Goal: Transaction & Acquisition: Purchase product/service

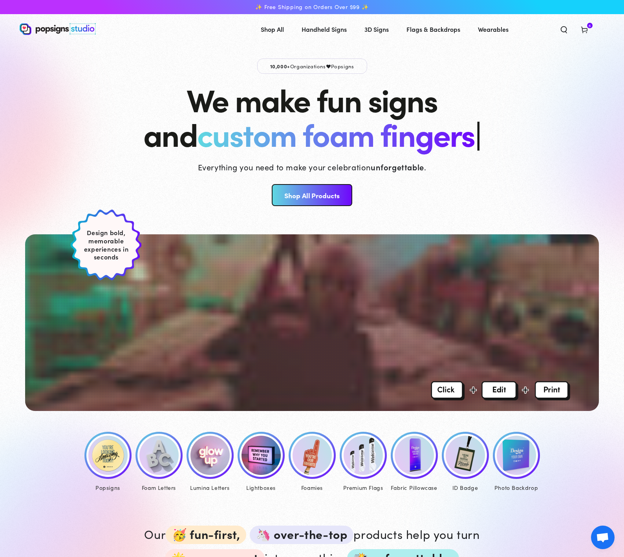
click at [101, 436] on img at bounding box center [107, 455] width 39 height 39
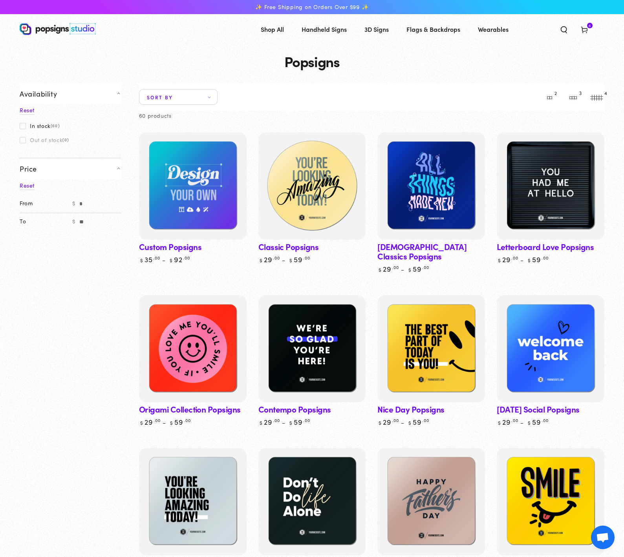
click at [313, 195] on img at bounding box center [311, 186] width 111 height 111
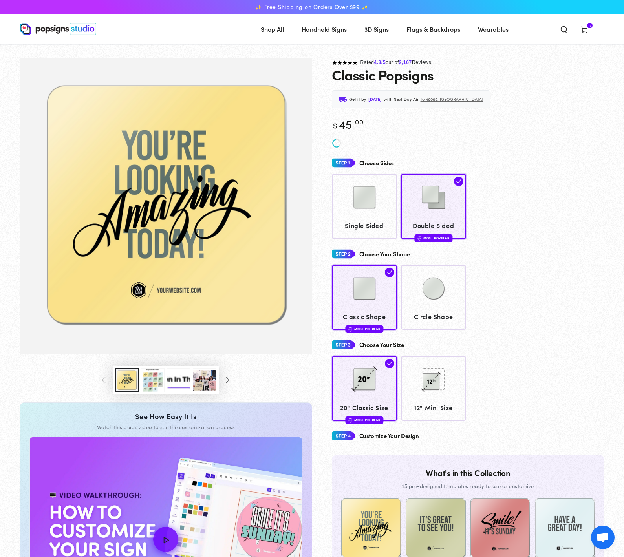
click at [584, 32] on use at bounding box center [584, 30] width 6 height 6
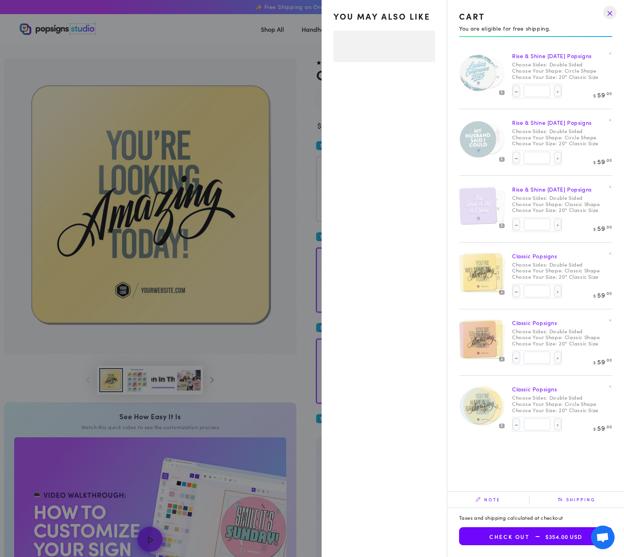
select select "**********"
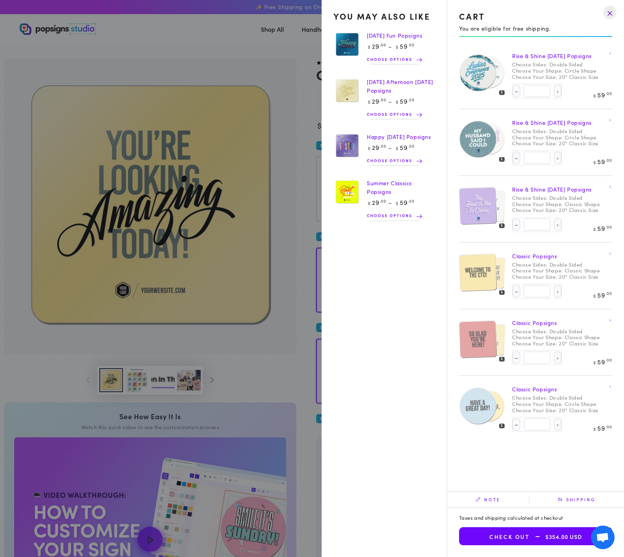
drag, startPoint x: 268, startPoint y: 51, endPoint x: 196, endPoint y: 60, distance: 71.9
click at [574, 38] on summary "Cart 6 6 items" at bounding box center [584, 28] width 20 height 17
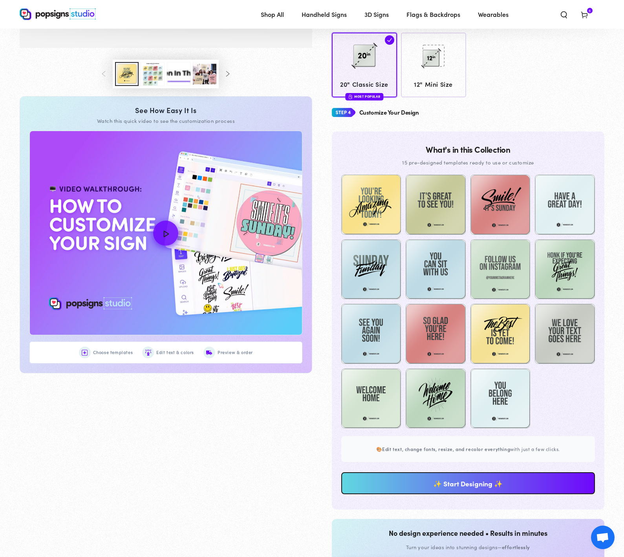
scroll to position [538, 0]
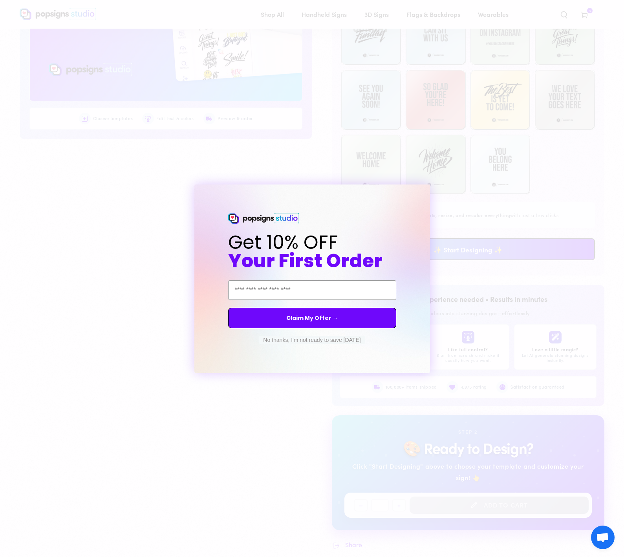
drag, startPoint x: 496, startPoint y: 310, endPoint x: 477, endPoint y: 282, distance: 34.1
click at [496, 310] on div "Close dialog Get 10% OFF Your First Order Email Address Claim My Offer → No tha…" at bounding box center [312, 278] width 624 height 557
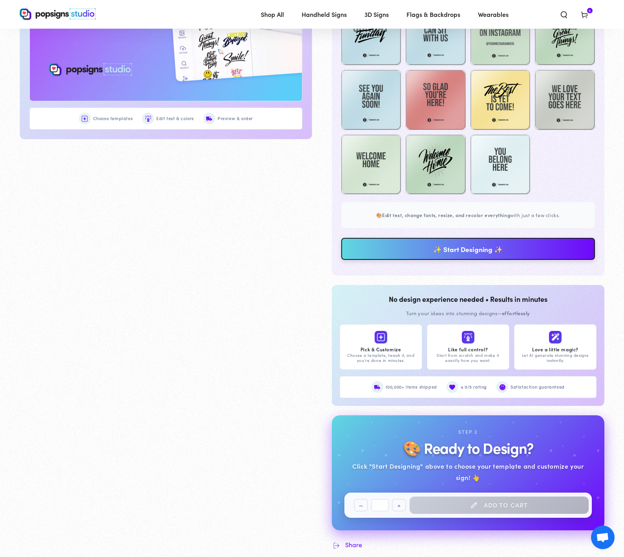
click at [441, 248] on link "✨ Start Designing ✨" at bounding box center [468, 249] width 254 height 22
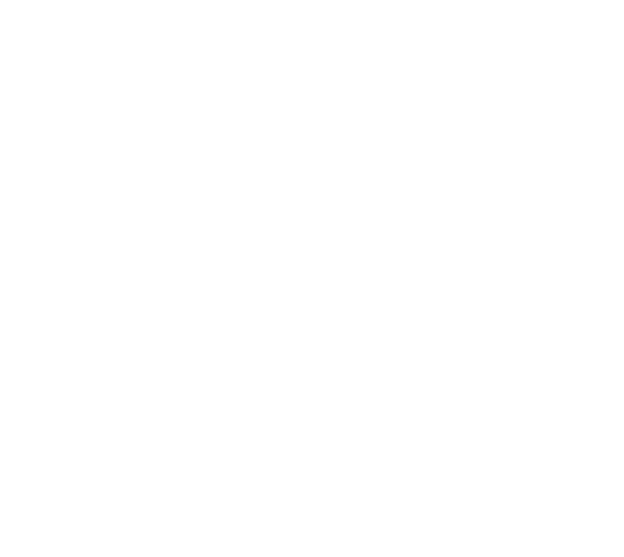
scroll to position [0, 0]
type textarea "An ancient tree with a door leading to a magical world"
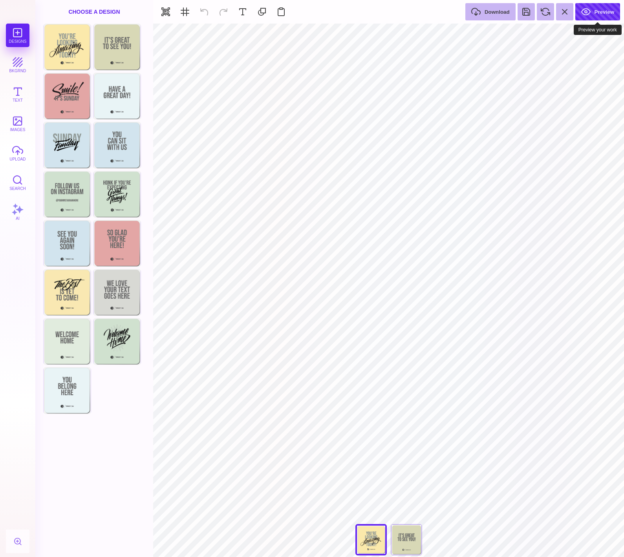
click at [600, 14] on button "Preview" at bounding box center [597, 11] width 45 height 17
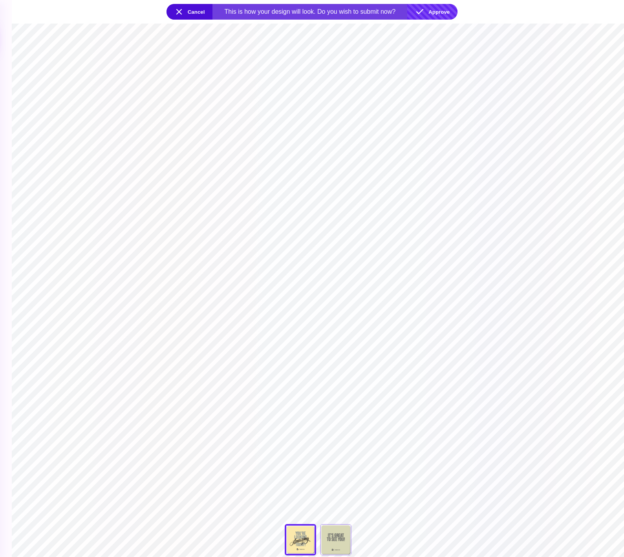
click at [443, 10] on button "Approve" at bounding box center [432, 12] width 50 height 16
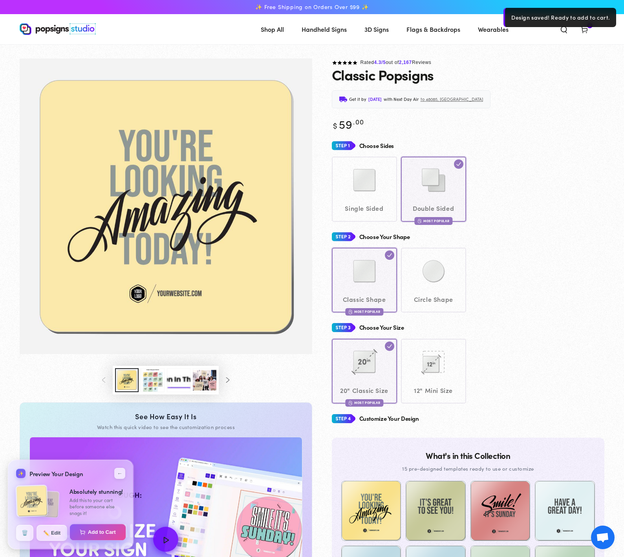
click at [103, 530] on button "Add to Cart" at bounding box center [98, 532] width 56 height 16
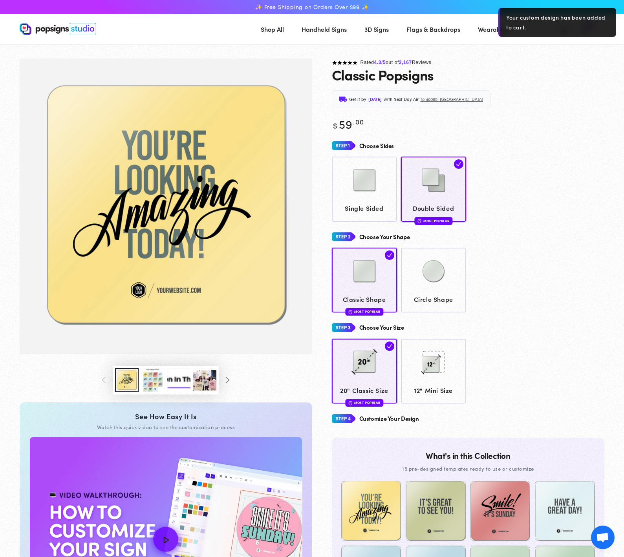
click at [586, 33] on use at bounding box center [584, 30] width 6 height 6
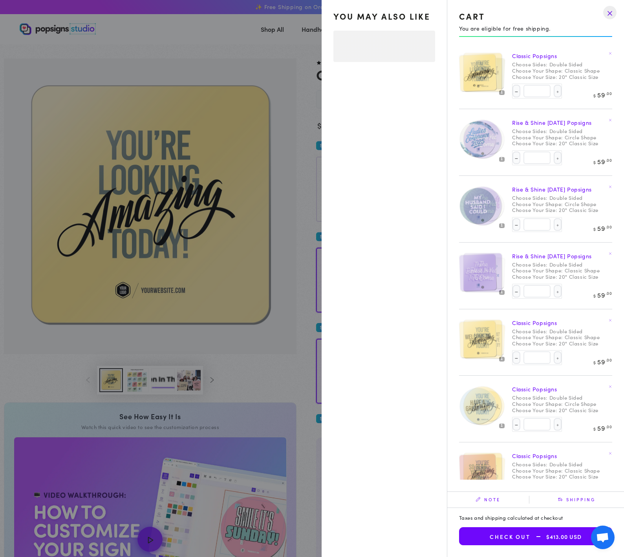
select select "**********"
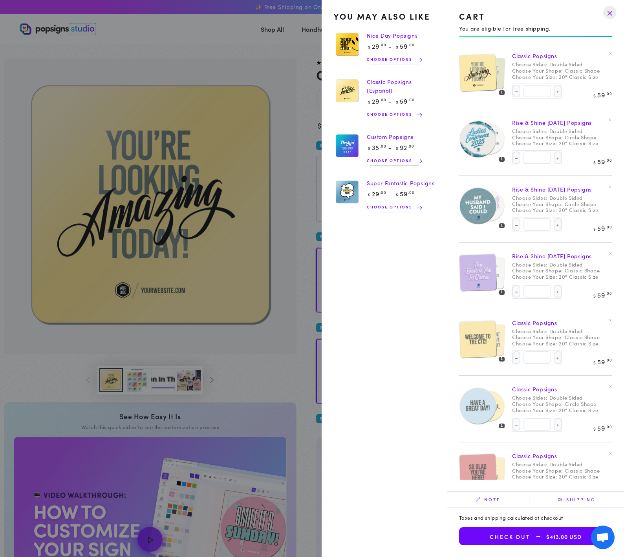
click at [502, 71] on img at bounding box center [488, 72] width 33 height 33
click at [500, 73] on img at bounding box center [488, 72] width 33 height 33
click at [574, 38] on summary "Cart 7 7 items" at bounding box center [584, 28] width 20 height 17
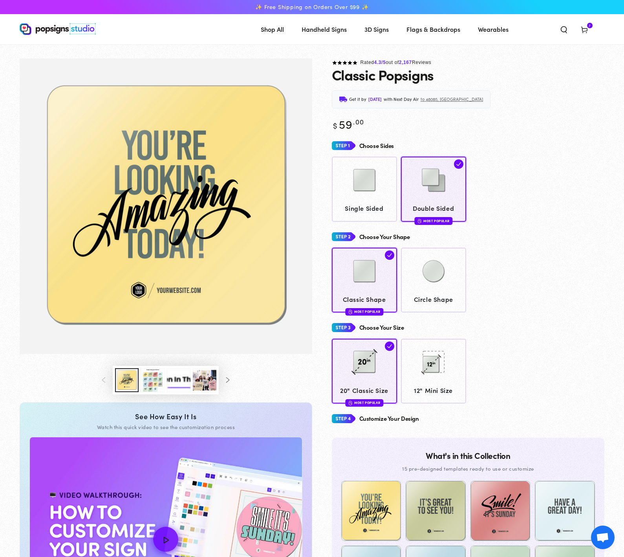
click at [521, 186] on div "Single Sided Double Sided Most Popular" at bounding box center [468, 189] width 273 height 65
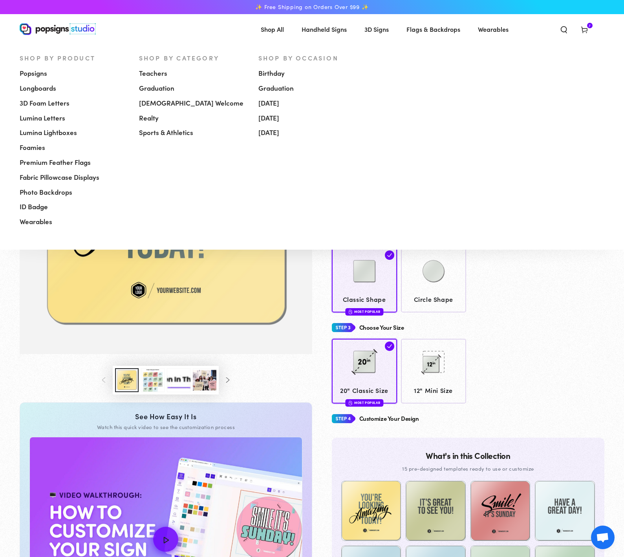
click at [37, 76] on span "Popsigns" at bounding box center [33, 73] width 27 height 9
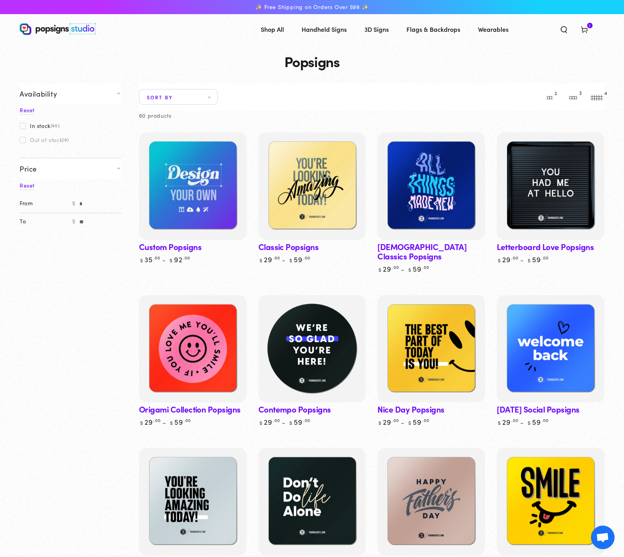
click at [266, 341] on img at bounding box center [311, 348] width 111 height 111
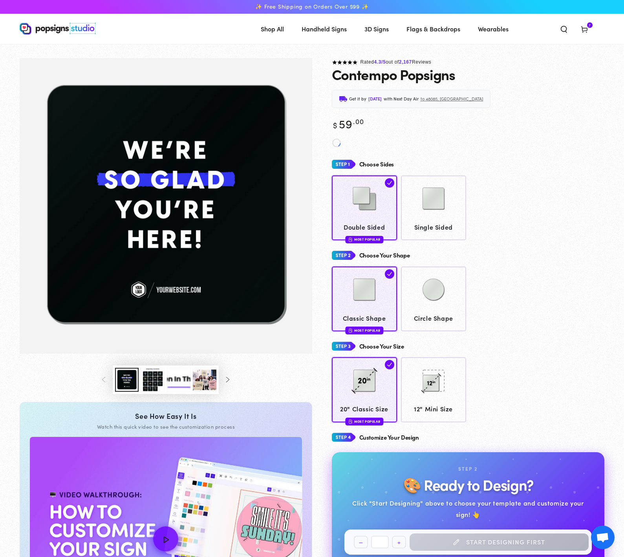
drag, startPoint x: 443, startPoint y: 297, endPoint x: 487, endPoint y: 300, distance: 44.5
click at [443, 297] on img at bounding box center [433, 289] width 39 height 39
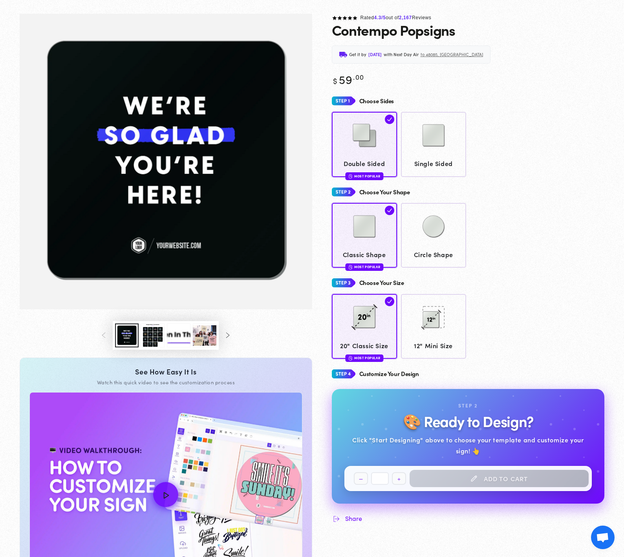
scroll to position [121, 0]
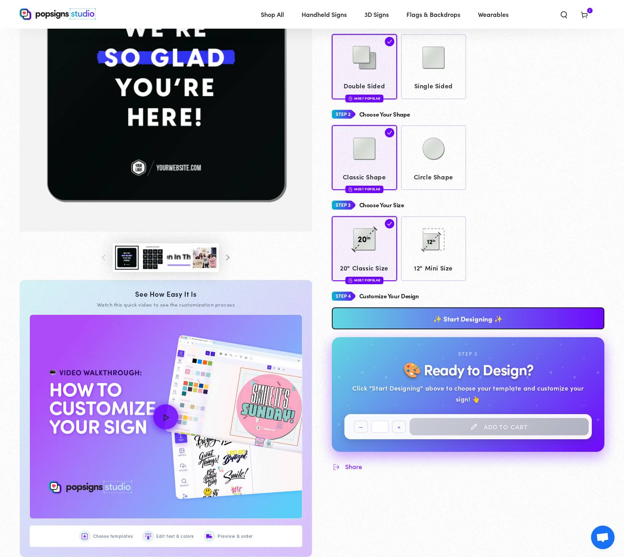
click at [434, 334] on div "**********" at bounding box center [468, 380] width 273 height 182
click at [423, 321] on link "✨ Start Designing ✨" at bounding box center [468, 318] width 273 height 22
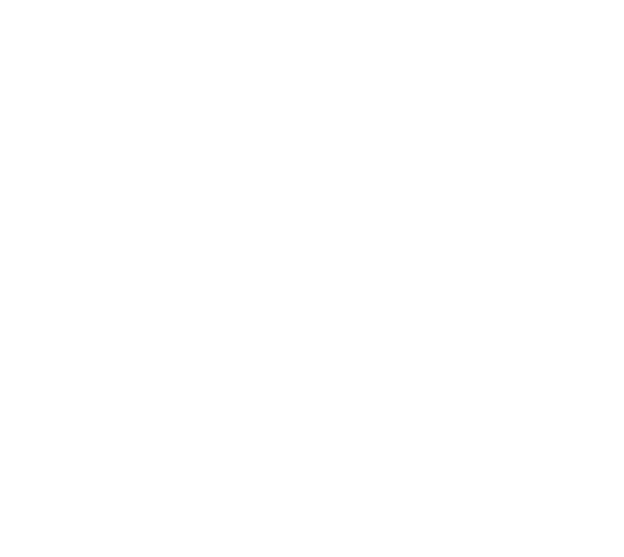
scroll to position [0, 0]
type textarea "An ancient tree with a door leading to a magical world"
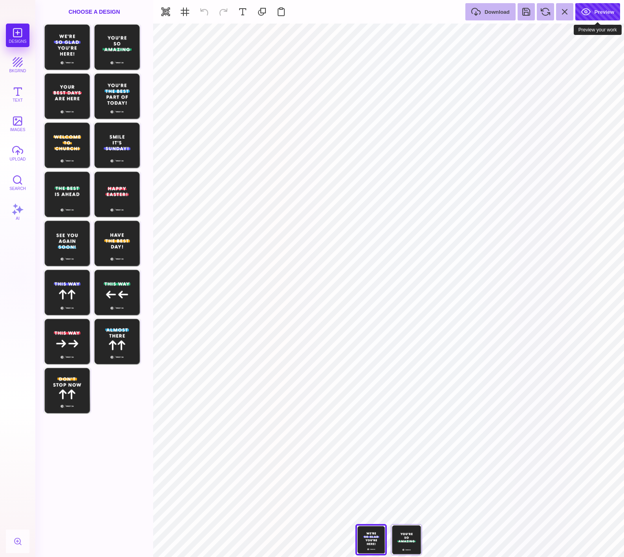
click at [613, 9] on button "Preview" at bounding box center [597, 11] width 45 height 17
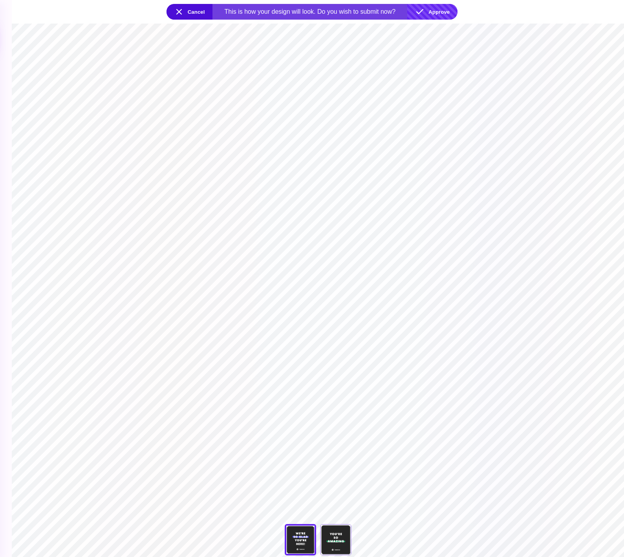
click at [438, 15] on button "Approve" at bounding box center [432, 12] width 50 height 16
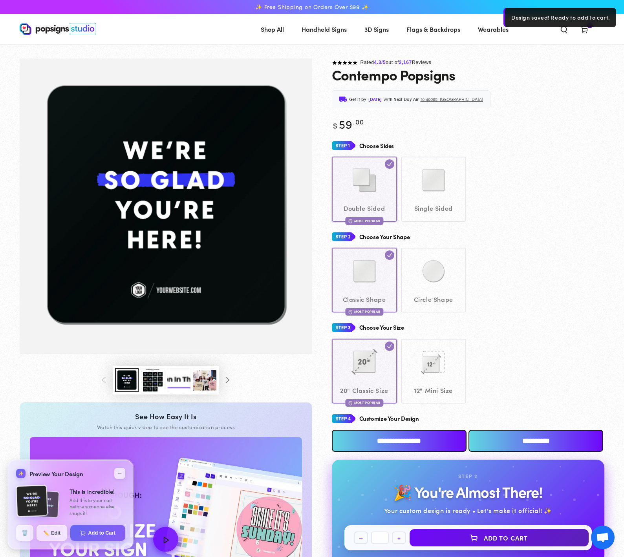
scroll to position [8, 0]
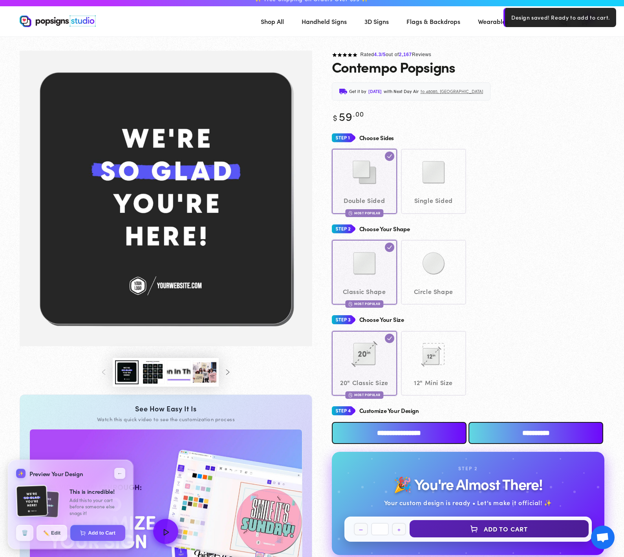
click at [499, 531] on button "Add to Cart" at bounding box center [498, 528] width 179 height 17
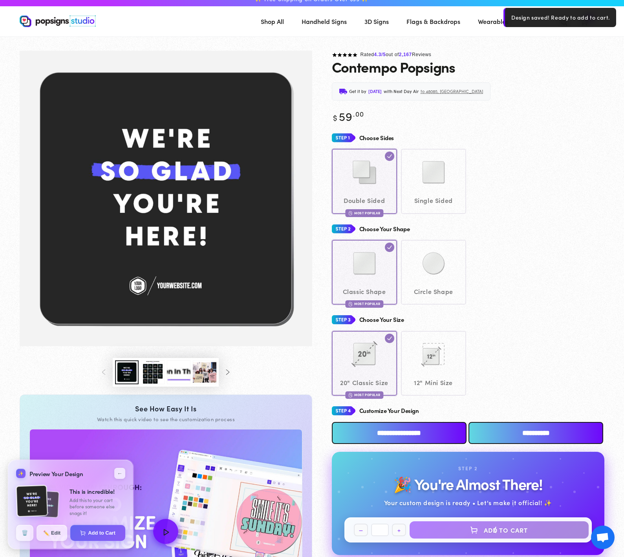
select select "**********"
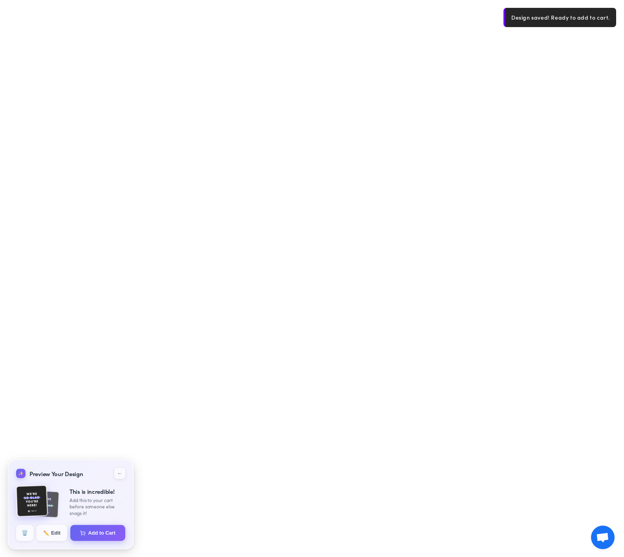
select select "**********"
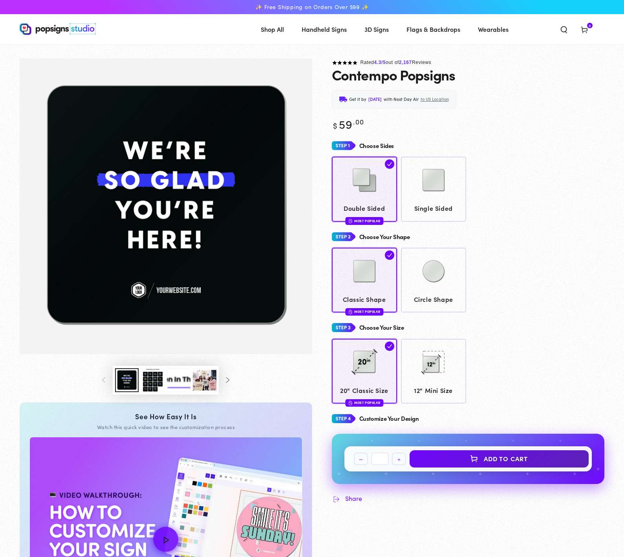
scroll to position [8, 0]
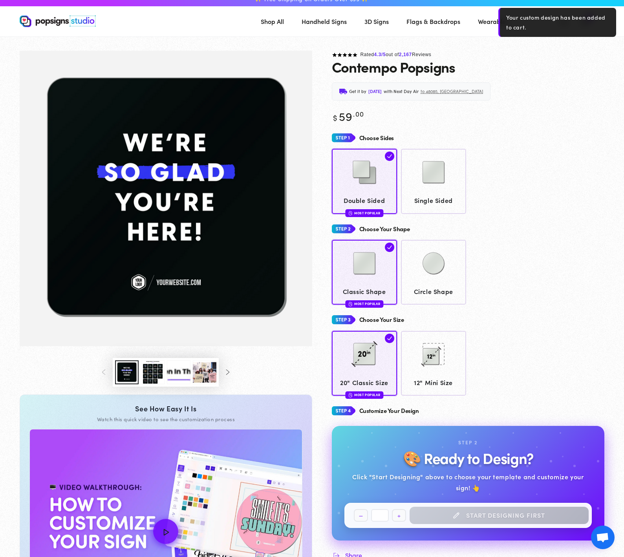
click at [584, 24] on icon at bounding box center [584, 22] width 8 height 8
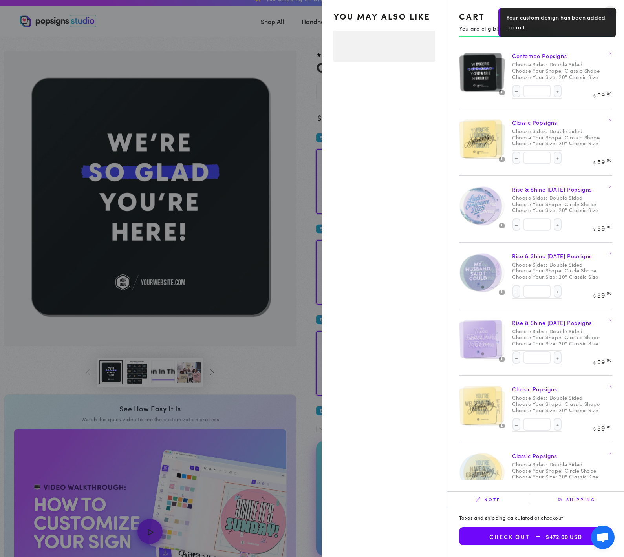
select select "**********"
